Goal: Find specific page/section: Find specific page/section

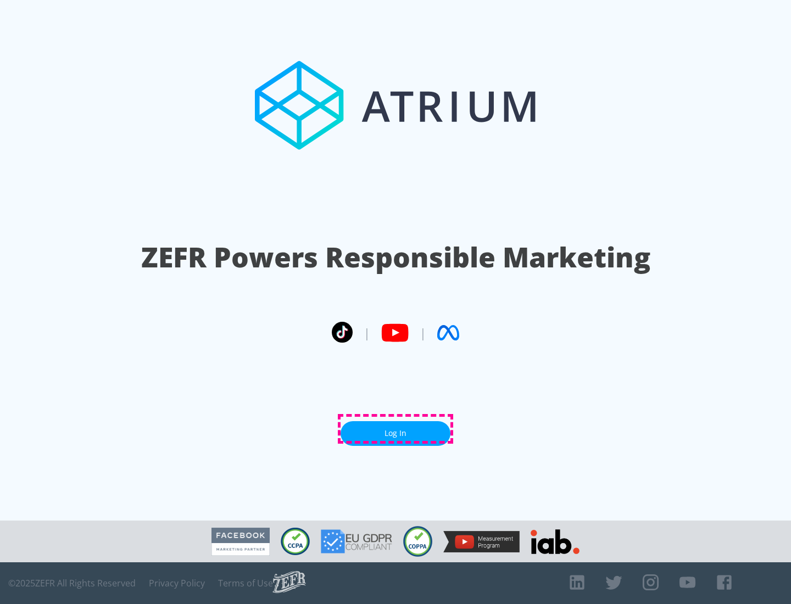
click at [396, 429] on link "Log In" at bounding box center [396, 433] width 110 height 25
